Goal: Transaction & Acquisition: Purchase product/service

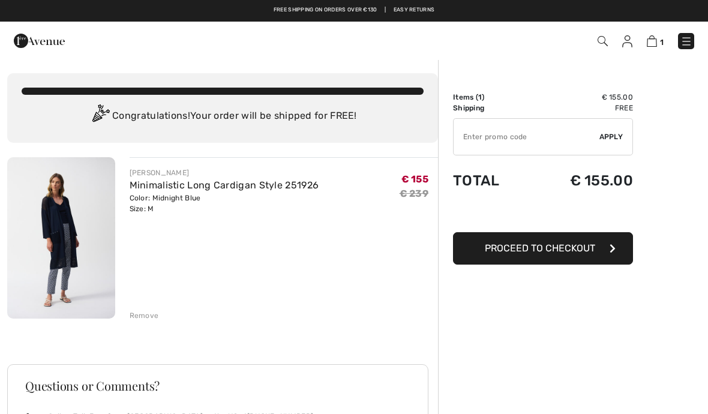
click at [512, 154] on input "TEXT" at bounding box center [527, 137] width 146 height 36
type input "EXTRA15"
click at [617, 142] on div "✔ Apply Remove" at bounding box center [543, 136] width 180 height 37
click at [605, 144] on div "✔ Apply Remove" at bounding box center [543, 136] width 180 height 37
click at [619, 146] on div "✔ Apply Remove" at bounding box center [543, 136] width 180 height 37
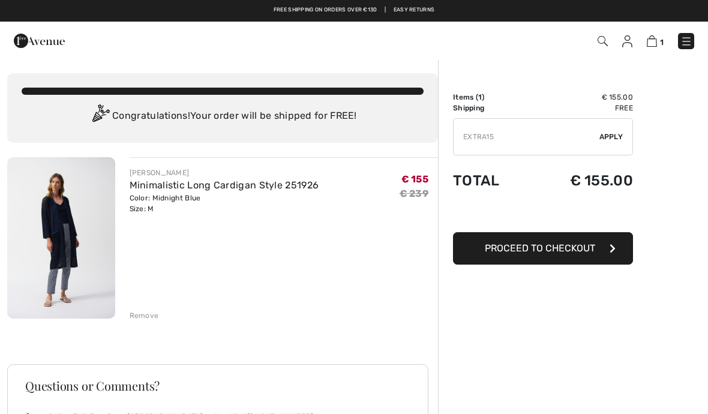
click at [609, 139] on span "Apply" at bounding box center [611, 136] width 24 height 11
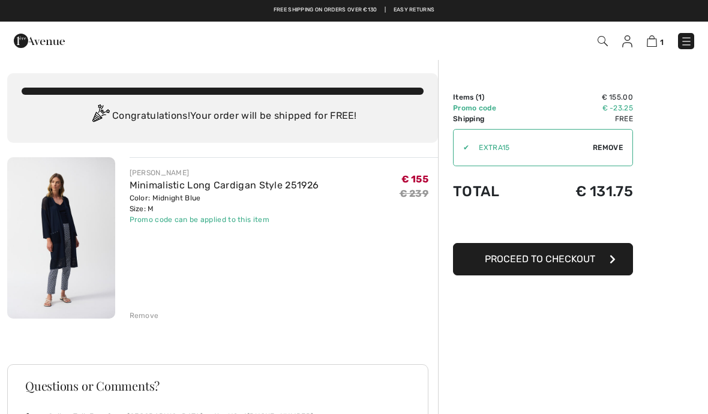
click at [197, 188] on link "Minimalistic Long Cardigan Style 251926" at bounding box center [225, 184] width 190 height 11
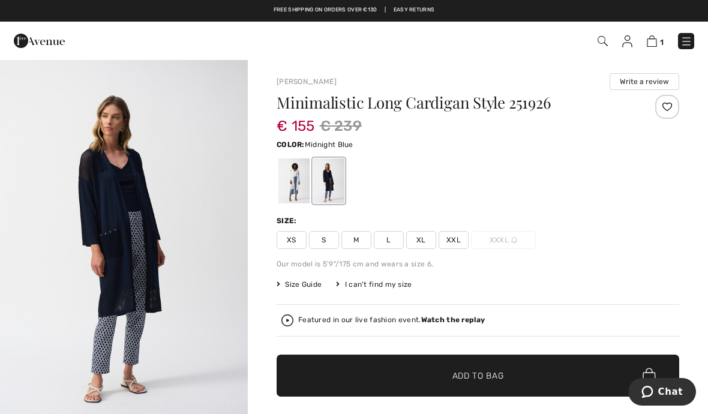
click at [165, 235] on img "1 / 7" at bounding box center [124, 244] width 248 height 371
click at [685, 44] on img at bounding box center [686, 41] width 12 height 12
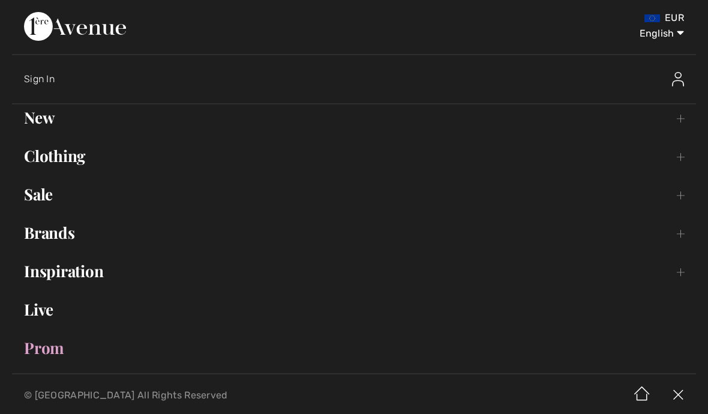
click at [65, 205] on link "Sale Toggle submenu" at bounding box center [354, 194] width 684 height 26
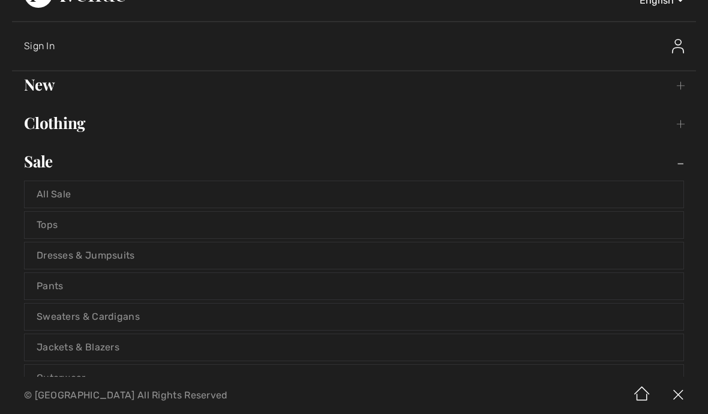
scroll to position [32, 0]
click at [64, 253] on link "Dresses & Jumpsuits" at bounding box center [354, 256] width 659 height 26
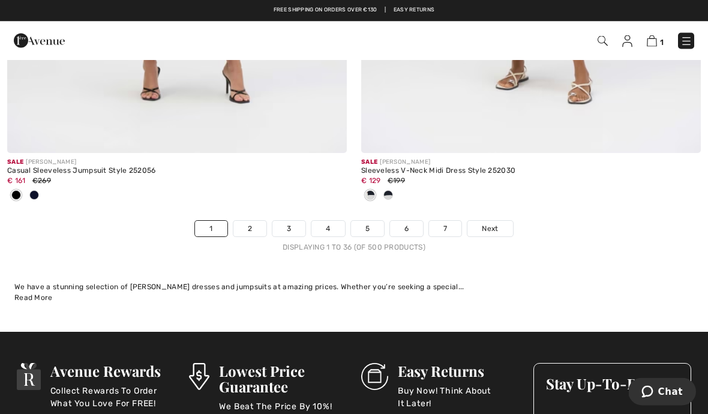
scroll to position [10540, 0]
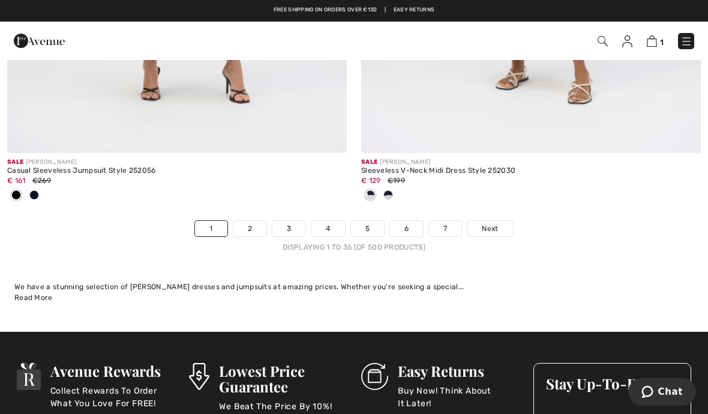
click at [484, 223] on span "Next" at bounding box center [490, 228] width 16 height 11
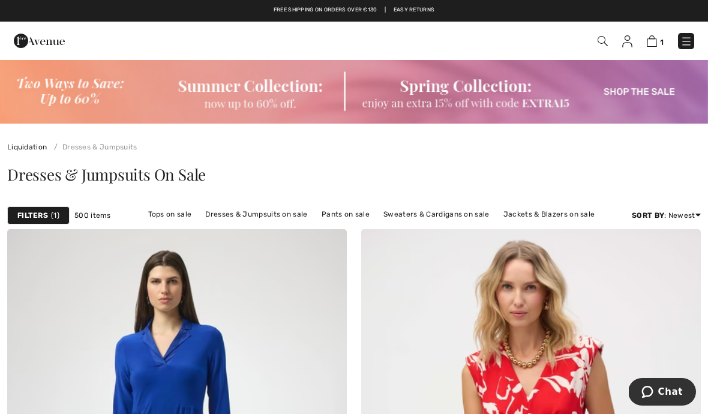
click at [43, 225] on div "Filters 1 500 items Tops on sale Dresses & Jumpsuits on sale Pants on sale Swea…" at bounding box center [354, 216] width 708 height 28
click at [55, 216] on span "1" at bounding box center [55, 215] width 8 height 11
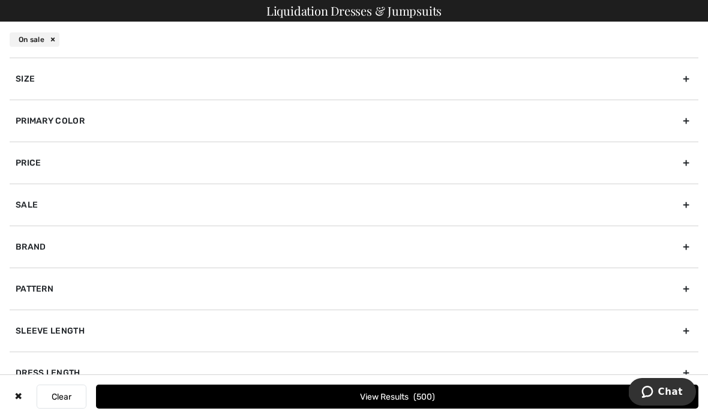
click at [687, 243] on div "Brand" at bounding box center [354, 247] width 689 height 42
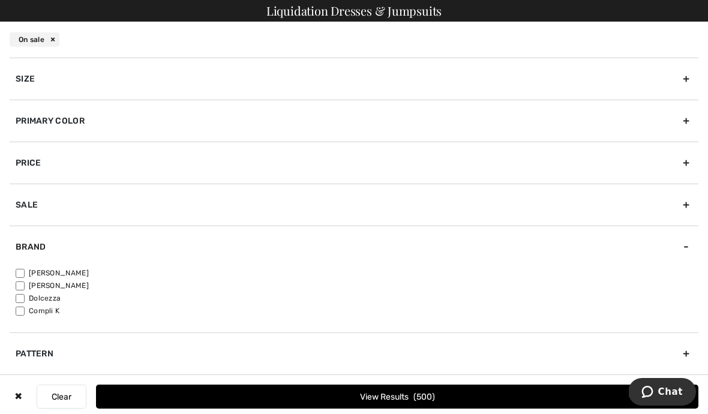
click at [78, 275] on label "[PERSON_NAME]" at bounding box center [357, 273] width 683 height 11
click at [25, 275] on input"] "[PERSON_NAME]" at bounding box center [20, 273] width 9 height 9
checkbox input"] "true"
click at [458, 394] on button "View Results 390" at bounding box center [397, 397] width 602 height 24
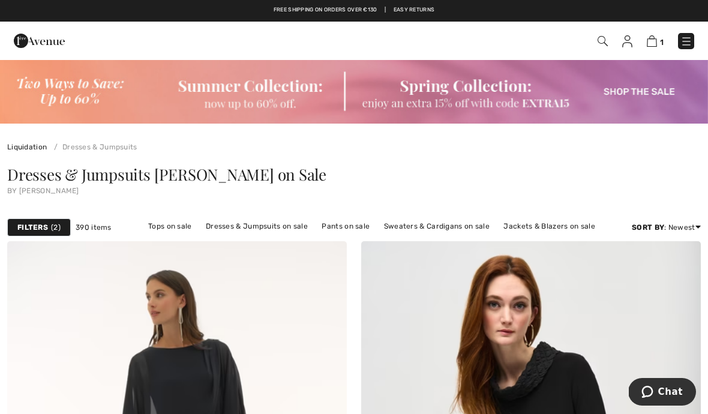
click at [43, 224] on strong "Filters" at bounding box center [32, 227] width 31 height 11
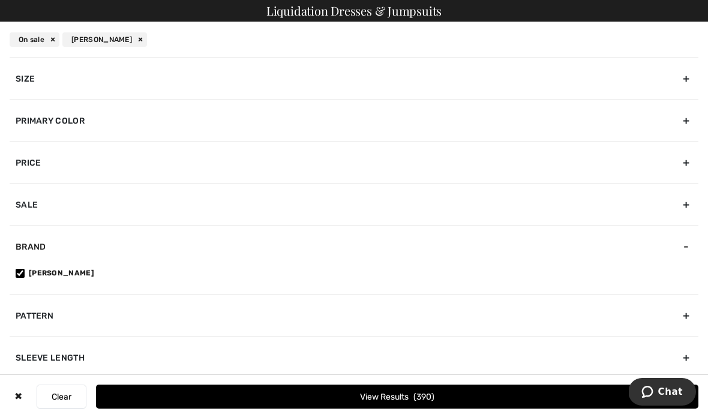
click at [25, 124] on div "Primary Color" at bounding box center [354, 121] width 689 height 42
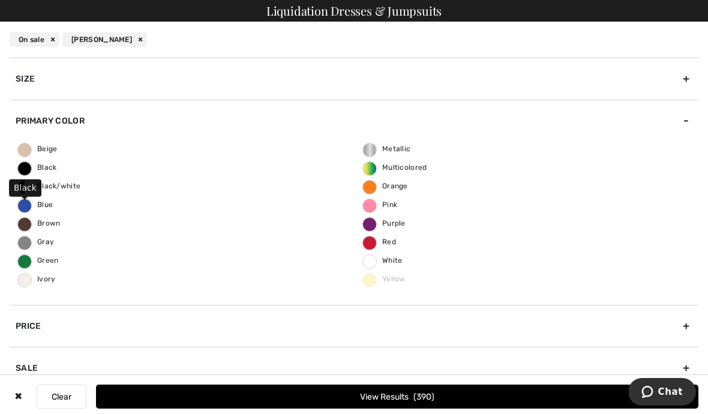
click at [22, 169] on span "Black" at bounding box center [37, 167] width 39 height 8
click at [0, 0] on input "Black" at bounding box center [0, 0] width 0 height 0
click at [413, 261] on div "Beige Black Black/white Blue Brown Gray Green Ivory Metallic Multicolored Orang…" at bounding box center [354, 223] width 689 height 163
click at [401, 260] on span "White" at bounding box center [383, 260] width 40 height 8
click at [0, 0] on input "White" at bounding box center [0, 0] width 0 height 0
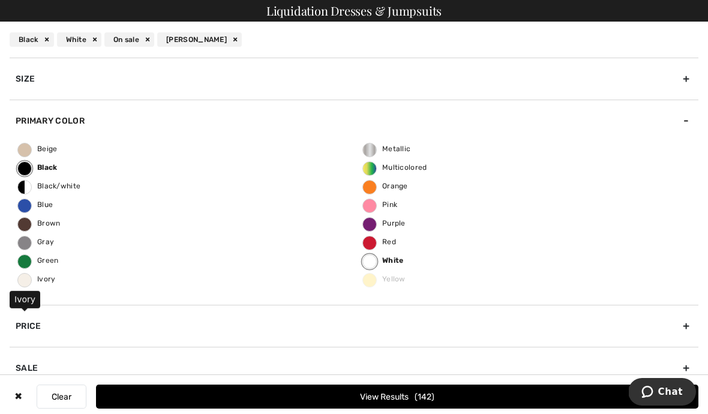
click at [21, 279] on span "Ivory" at bounding box center [37, 279] width 38 height 8
click at [0, 0] on input "Ivory" at bounding box center [0, 0] width 0 height 0
click at [392, 393] on button "View Results 148" at bounding box center [397, 397] width 602 height 24
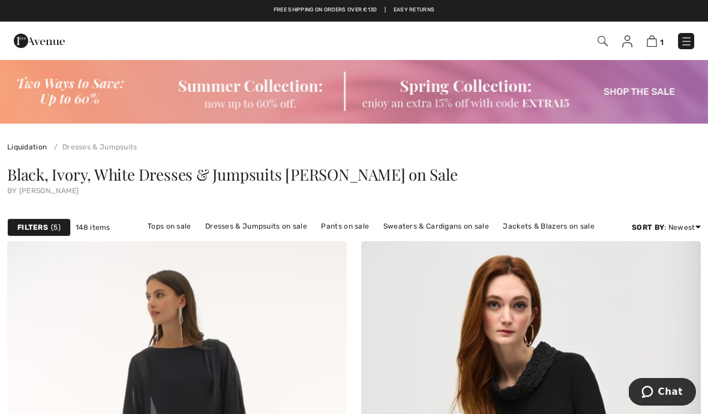
click at [37, 229] on strong "Filters" at bounding box center [32, 227] width 31 height 11
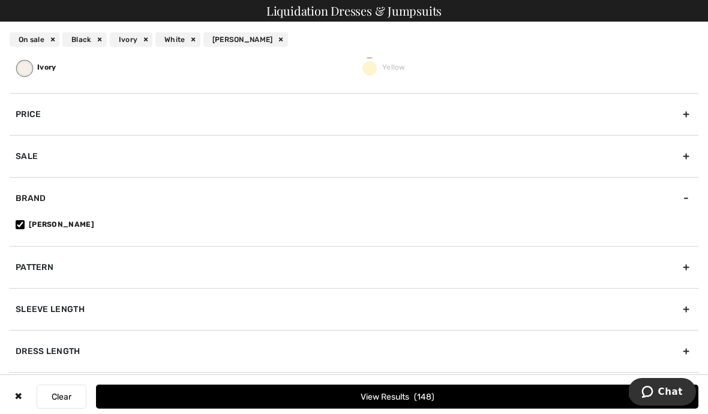
click at [40, 271] on div "Pattern" at bounding box center [354, 267] width 689 height 42
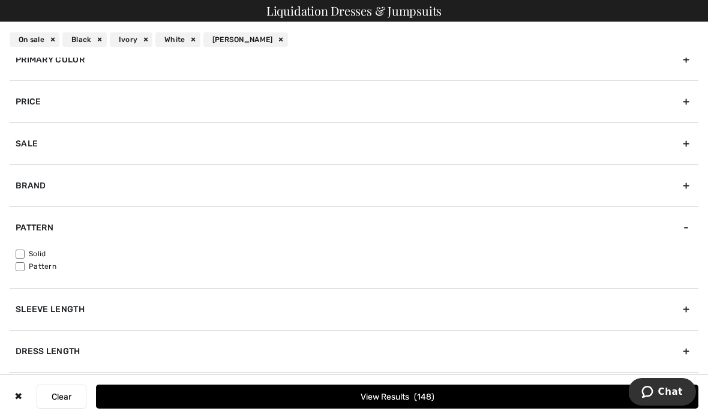
scroll to position [61, 0]
click at [25, 271] on input"] "Pattern" at bounding box center [20, 267] width 9 height 9
checkbox input"] "true"
click at [326, 395] on button "View Results 13" at bounding box center [397, 397] width 602 height 24
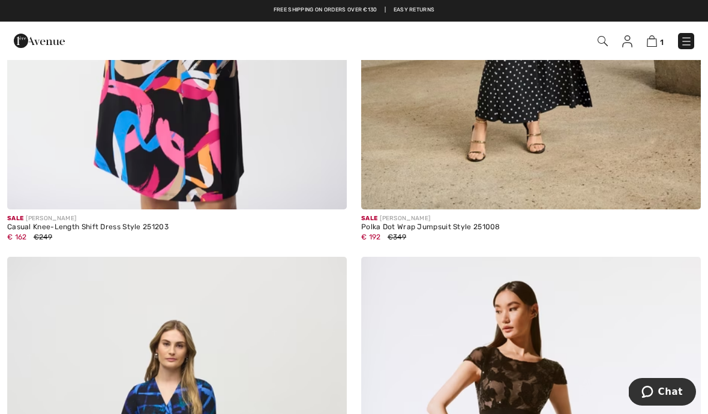
scroll to position [2787, 0]
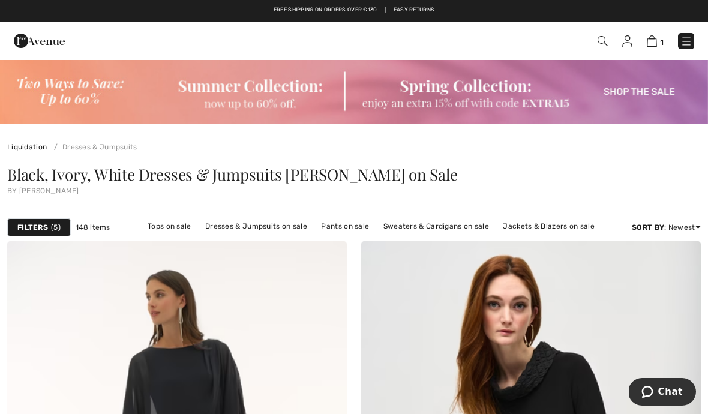
click at [43, 228] on strong "Filters" at bounding box center [32, 227] width 31 height 11
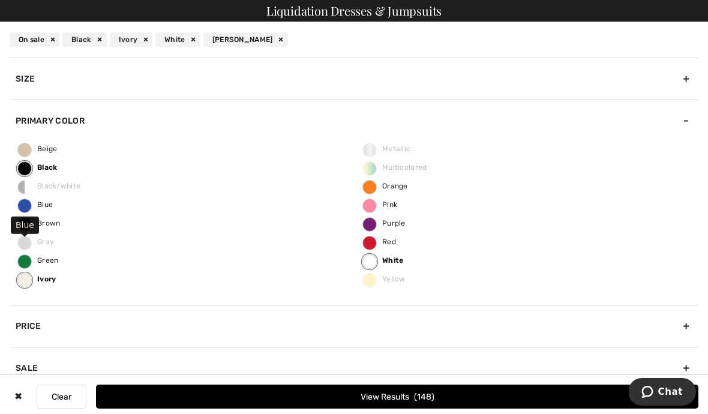
click at [31, 208] on span "Blue" at bounding box center [35, 204] width 35 height 8
click at [0, 0] on input "Blue" at bounding box center [0, 0] width 0 height 0
click at [37, 141] on div "Primary Color" at bounding box center [354, 121] width 689 height 42
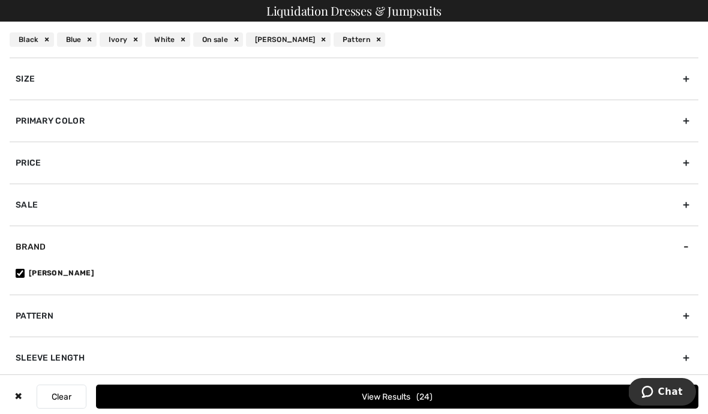
click at [359, 391] on button "View Results 24" at bounding box center [397, 397] width 602 height 24
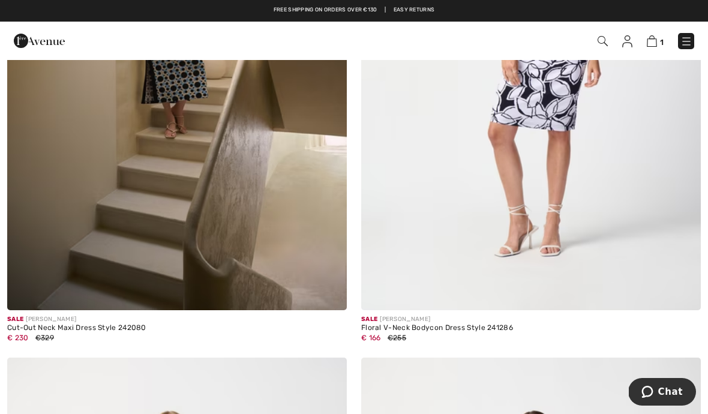
scroll to position [6134, 0]
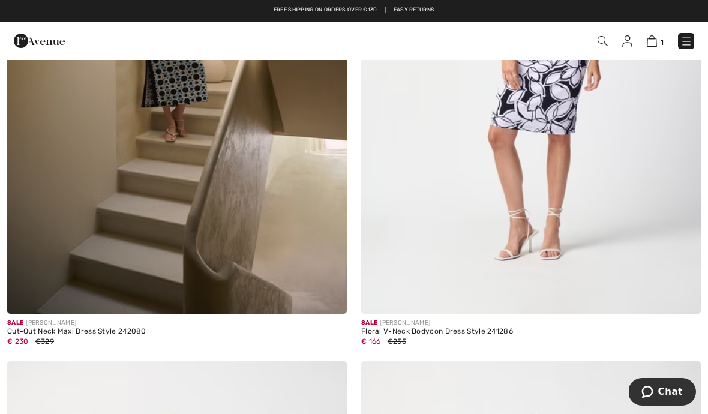
click at [652, 46] on img at bounding box center [652, 40] width 10 height 11
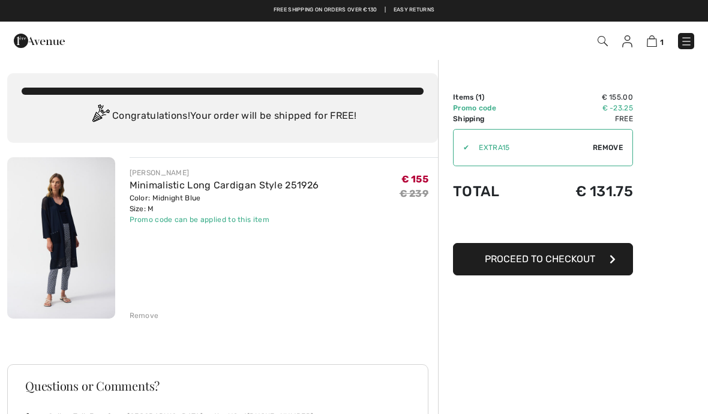
click at [553, 261] on span "Proceed to Checkout" at bounding box center [540, 258] width 110 height 11
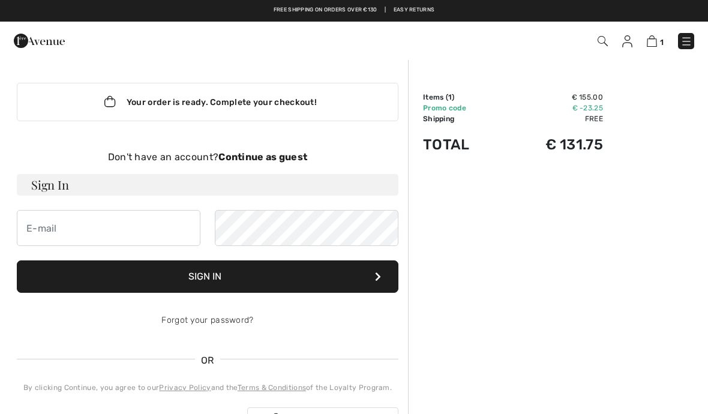
click at [264, 157] on strong "Continue as guest" at bounding box center [262, 156] width 89 height 11
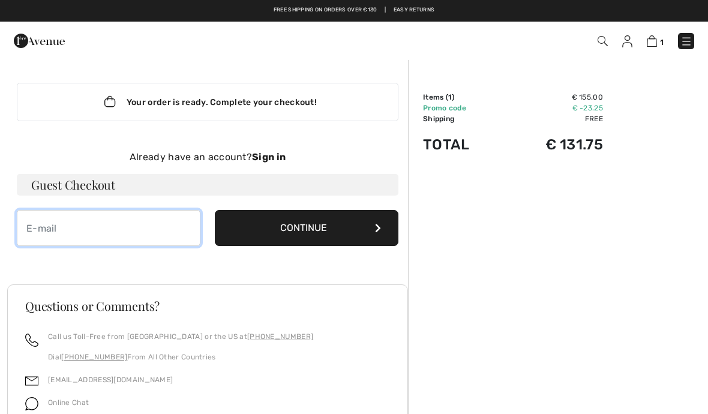
click at [65, 233] on input "email" at bounding box center [109, 228] width 184 height 36
type input "[EMAIL_ADDRESS][DOMAIN_NAME]"
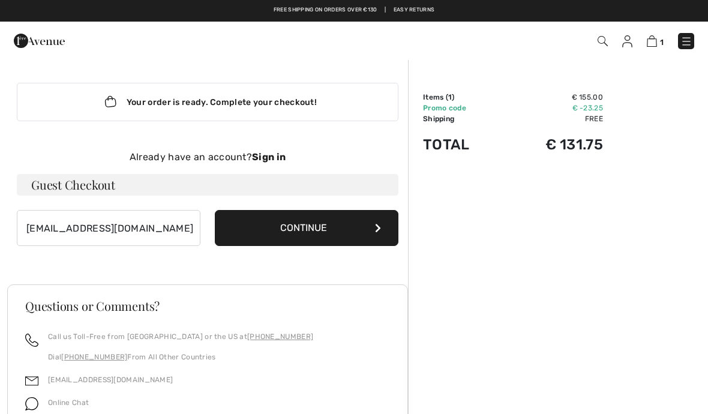
click at [307, 226] on button "Continue" at bounding box center [307, 228] width 184 height 36
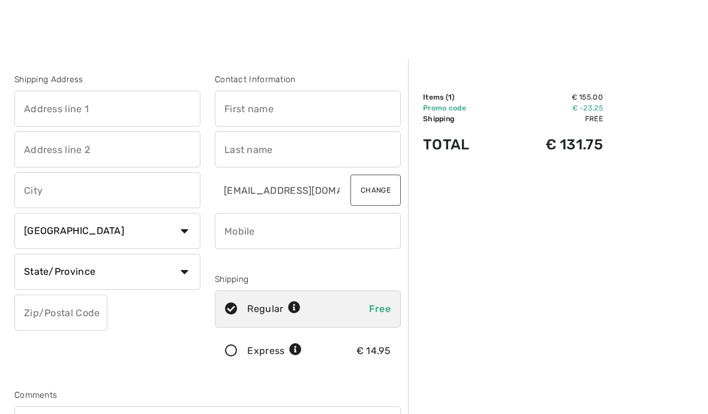
scroll to position [1, 0]
click at [172, 227] on select "Country Canada United States Afghanistan Aland Islands Albania Algeria American…" at bounding box center [107, 230] width 186 height 36
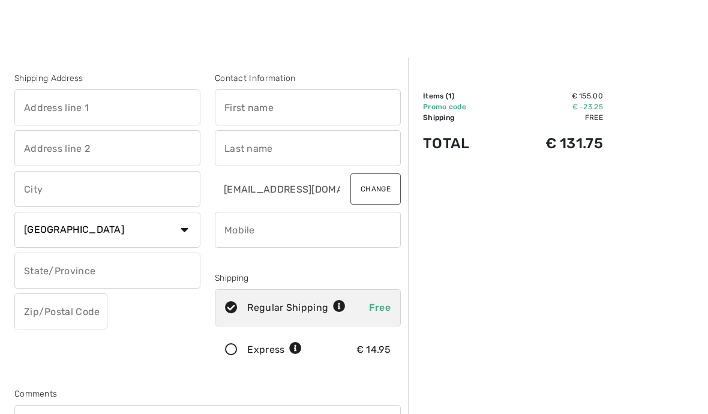
click at [181, 232] on select "Country Canada United States Afghanistan Aland Islands Albania Algeria American…" at bounding box center [107, 230] width 186 height 36
select select "HU"
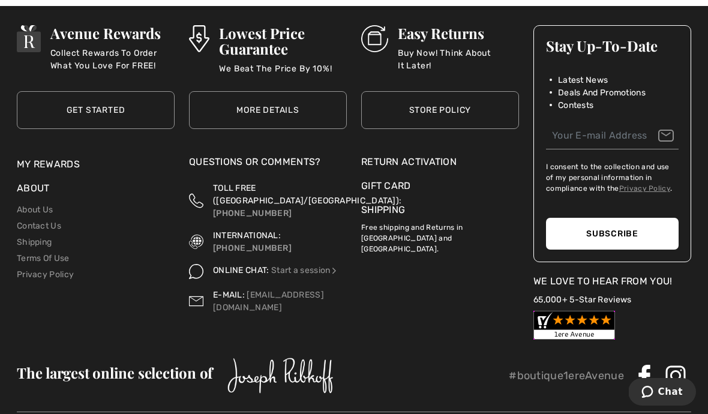
scroll to position [10875, 0]
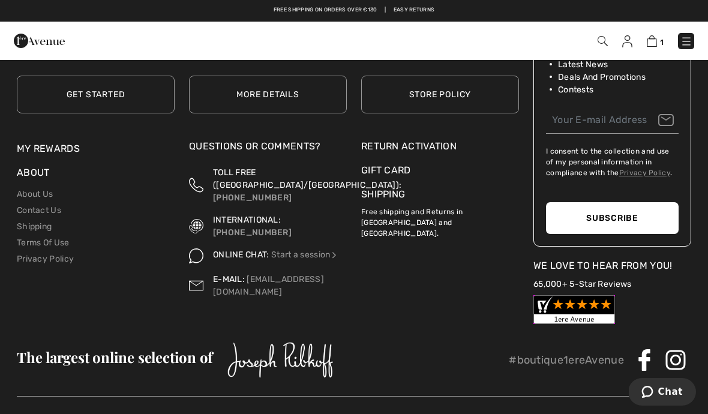
click at [30, 223] on link "Shipping" at bounding box center [34, 226] width 35 height 10
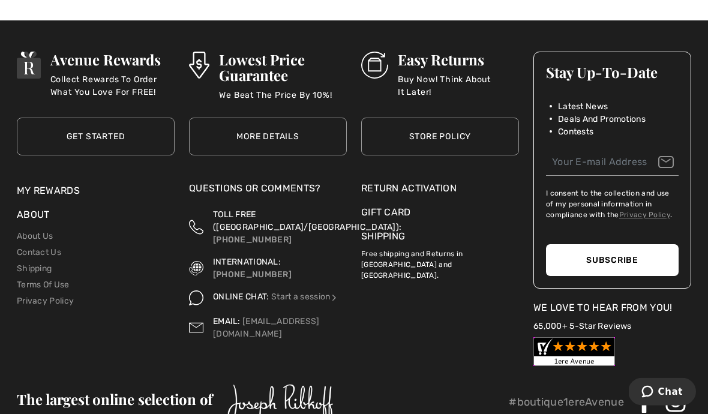
scroll to position [464, 0]
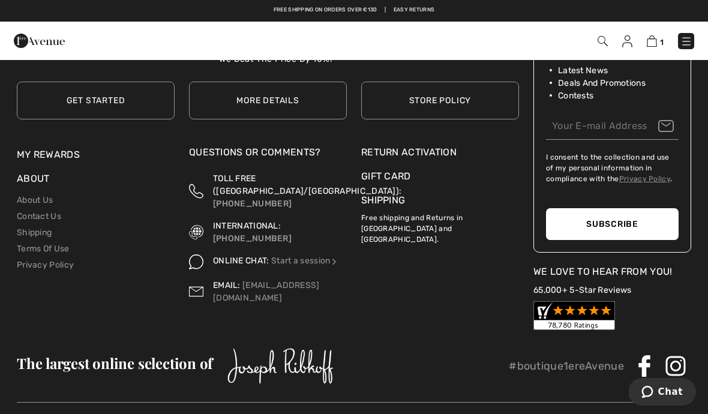
click at [57, 244] on link "Terms Of Use" at bounding box center [43, 249] width 53 height 10
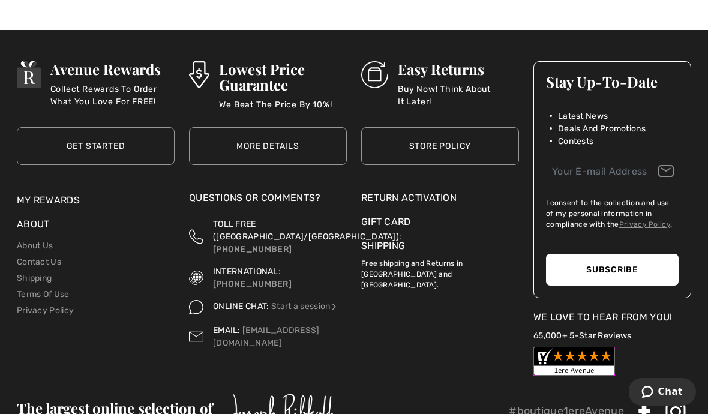
scroll to position [1936, 0]
